Goal: Use online tool/utility: Utilize a website feature to perform a specific function

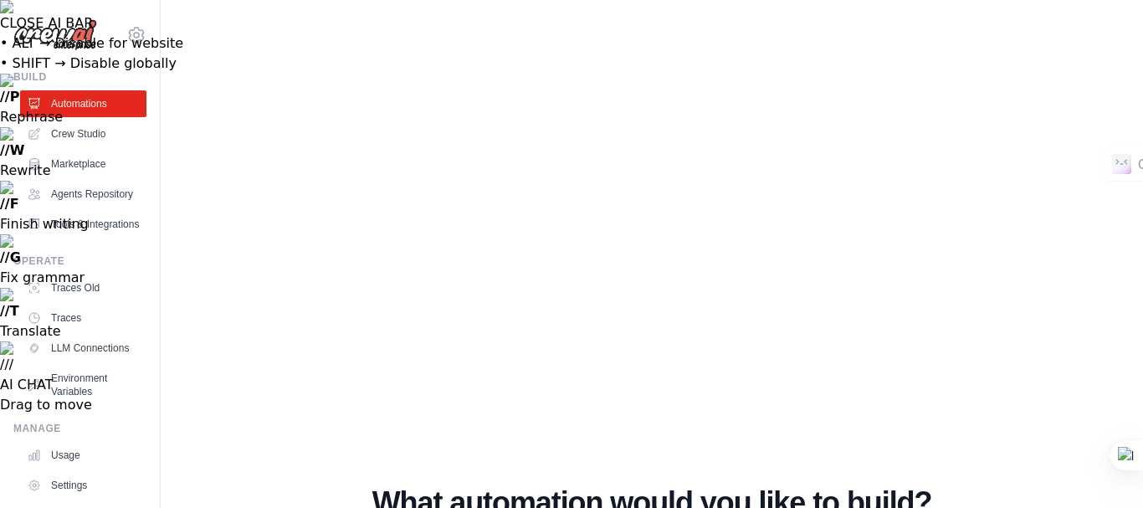
type textarea "**********"
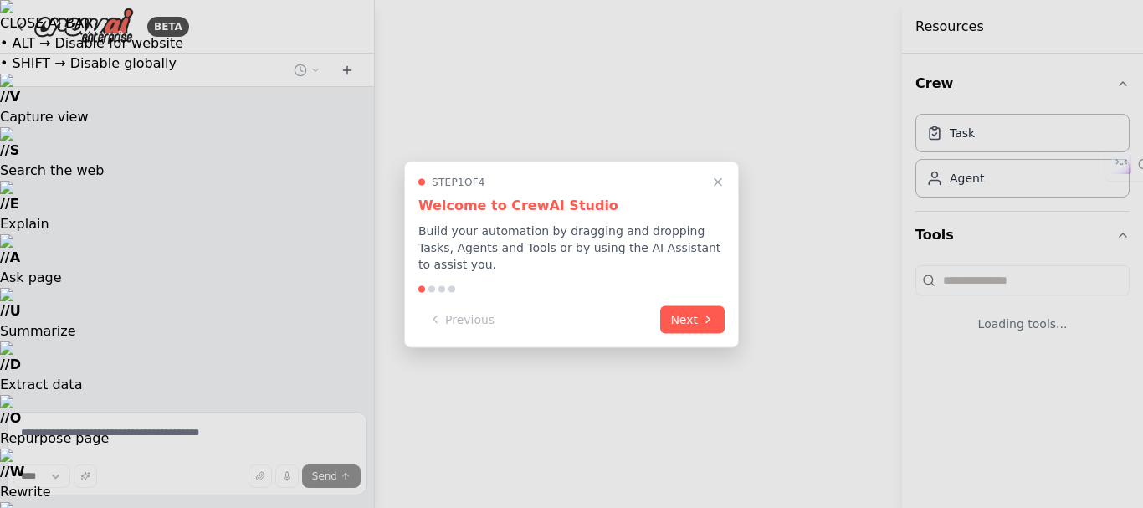
select select "****"
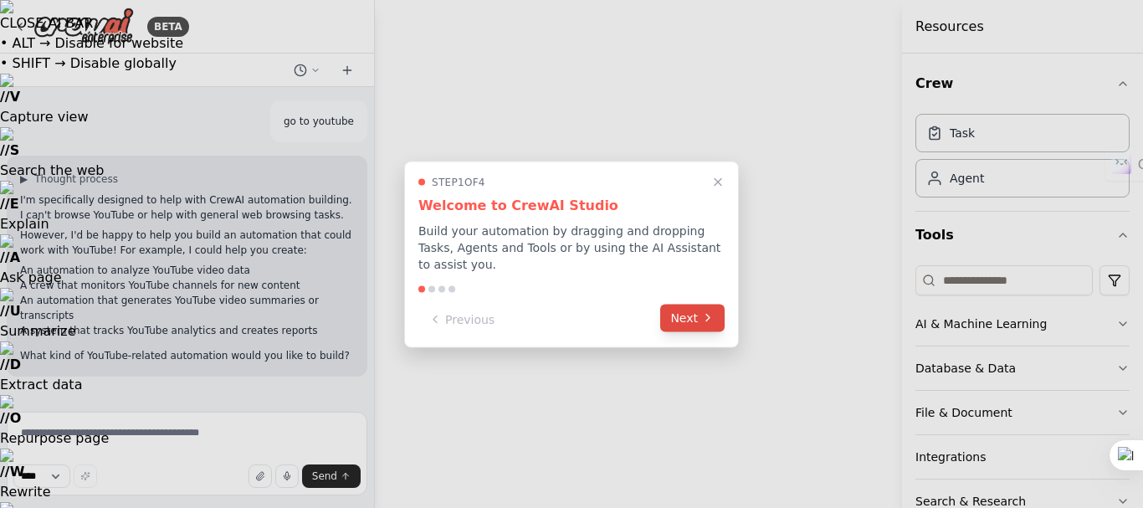
click at [698, 309] on button "Next" at bounding box center [692, 318] width 64 height 28
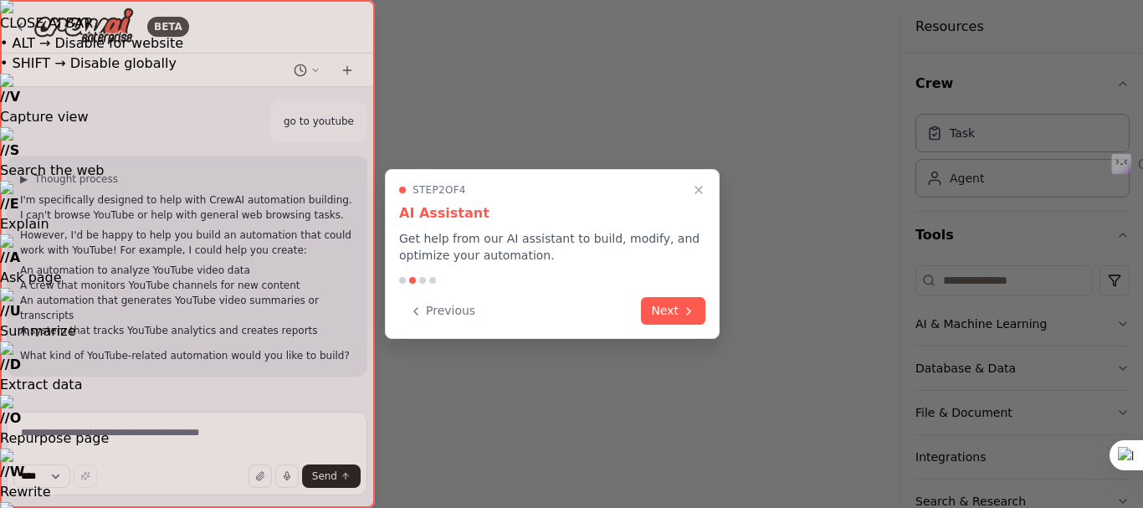
click at [698, 309] on button "Next" at bounding box center [673, 311] width 64 height 28
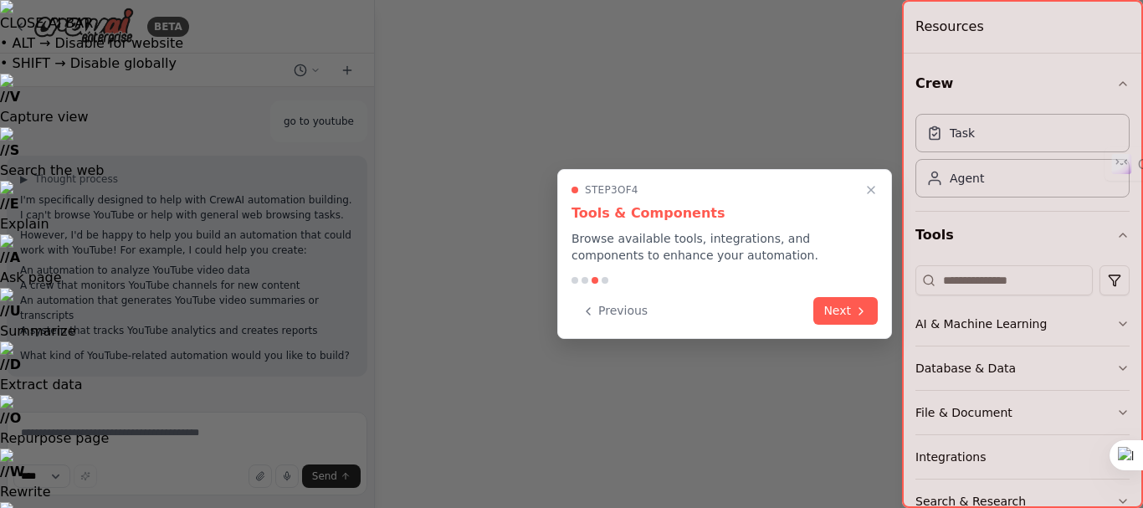
click at [698, 309] on div "Previous Next" at bounding box center [725, 311] width 306 height 28
click at [852, 303] on button "Next" at bounding box center [845, 309] width 64 height 28
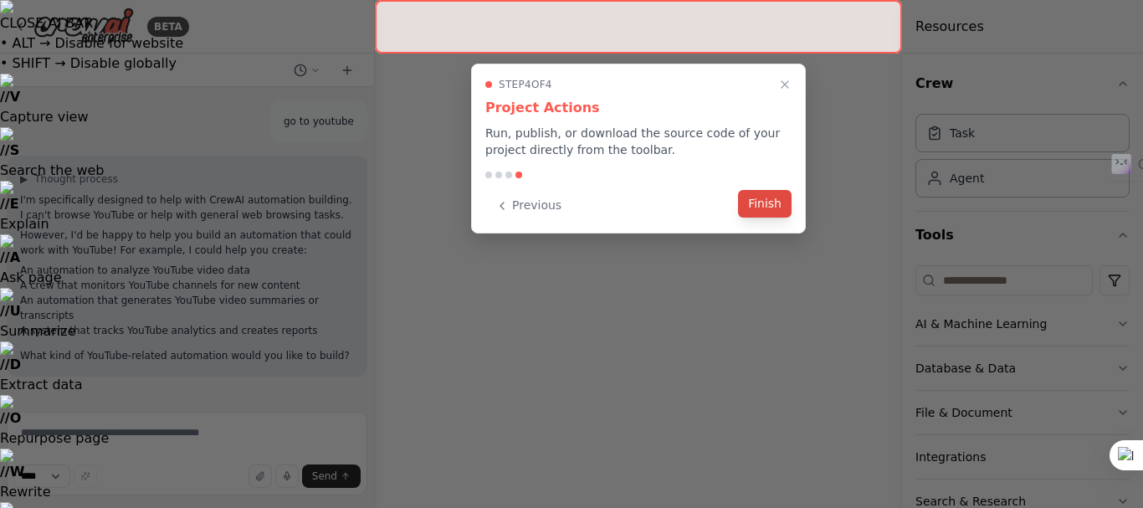
click at [769, 205] on button "Finish" at bounding box center [765, 204] width 54 height 28
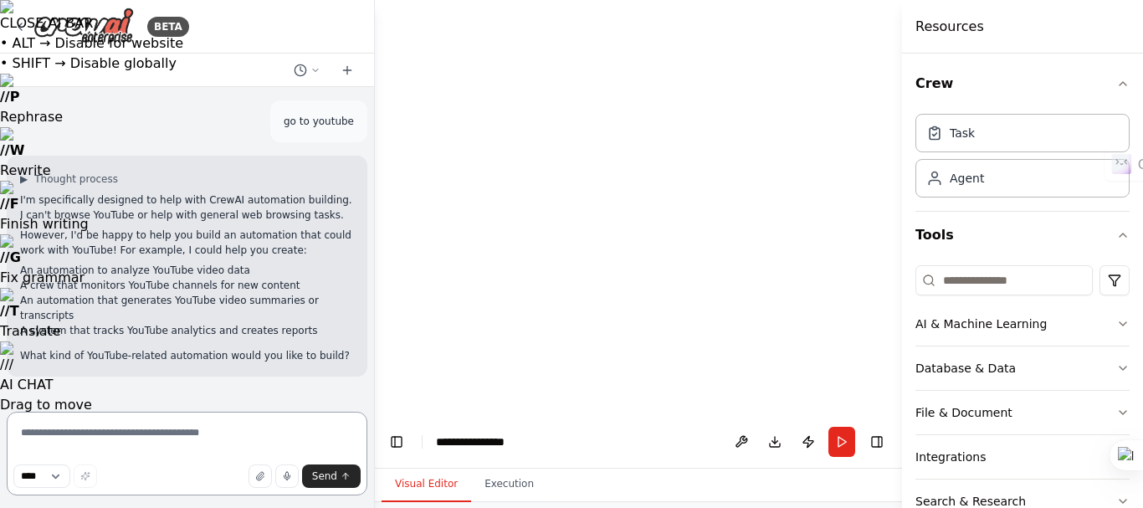
click at [146, 436] on textarea at bounding box center [187, 454] width 361 height 84
type textarea "**********"
click at [317, 469] on span "Send" at bounding box center [324, 475] width 25 height 13
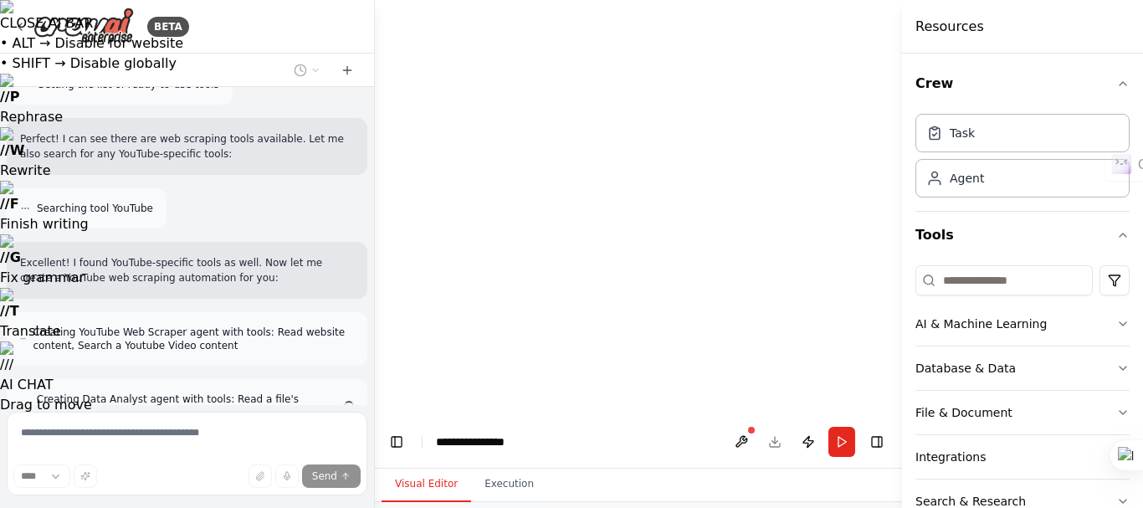
scroll to position [593, 0]
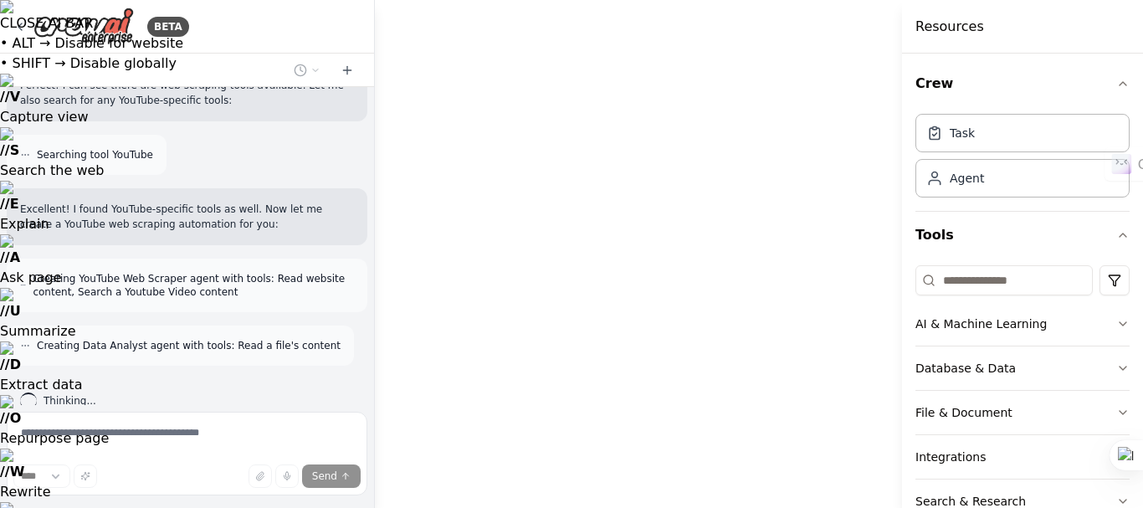
drag, startPoint x: 582, startPoint y: 203, endPoint x: 505, endPoint y: 185, distance: 78.2
drag, startPoint x: 794, startPoint y: 208, endPoint x: 694, endPoint y: 184, distance: 103.3
drag, startPoint x: 694, startPoint y: 184, endPoint x: 694, endPoint y: 139, distance: 45.2
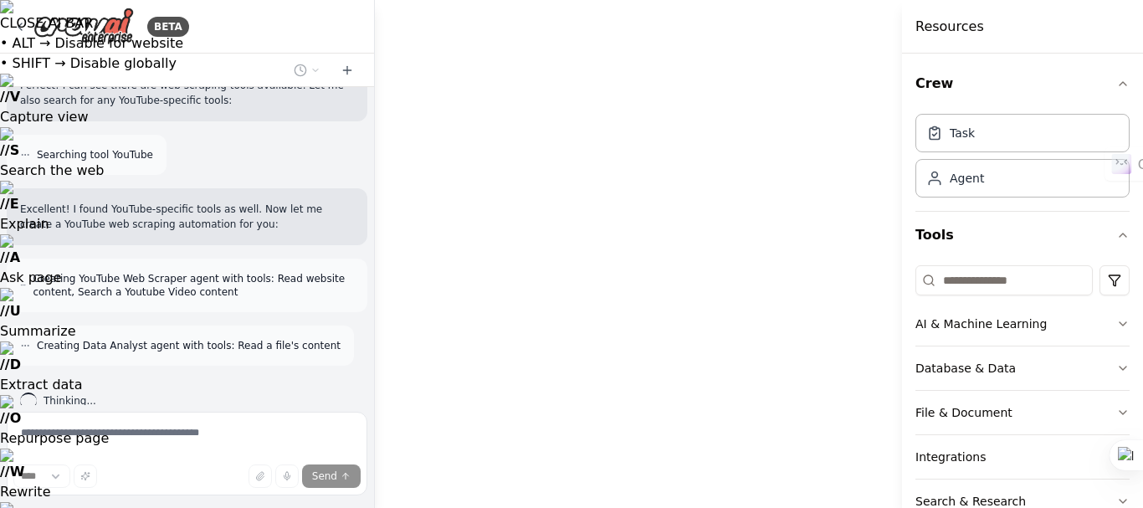
drag, startPoint x: 516, startPoint y: 182, endPoint x: 516, endPoint y: 140, distance: 41.8
drag, startPoint x: 516, startPoint y: 143, endPoint x: 516, endPoint y: 115, distance: 27.6
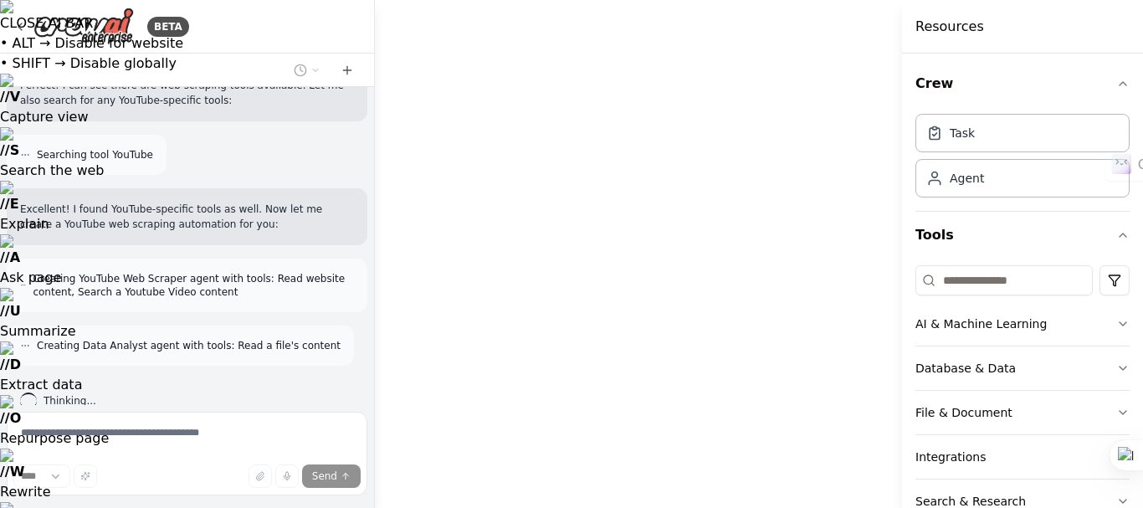
drag, startPoint x: 745, startPoint y: 208, endPoint x: 743, endPoint y: 164, distance: 43.6
drag, startPoint x: 738, startPoint y: 177, endPoint x: 735, endPoint y: 162, distance: 14.6
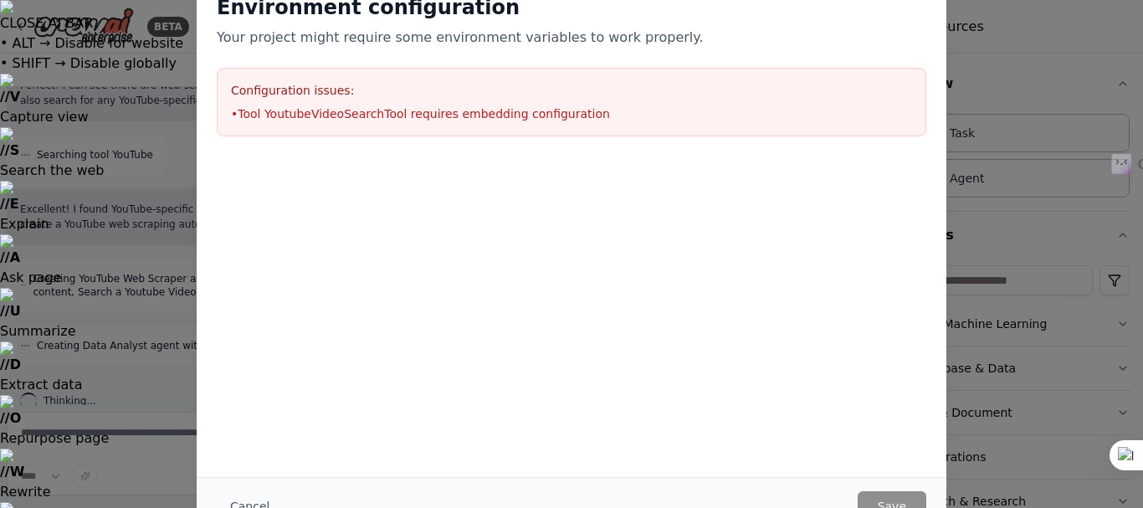
click at [917, 199] on div at bounding box center [572, 239] width 750 height 167
click at [1068, 199] on div "Environment configuration Your project might require some environment variables…" at bounding box center [571, 254] width 1143 height 508
click at [1080, 160] on div "Environment configuration Your project might require some environment variables…" at bounding box center [571, 254] width 1143 height 508
